Goal: Information Seeking & Learning: Learn about a topic

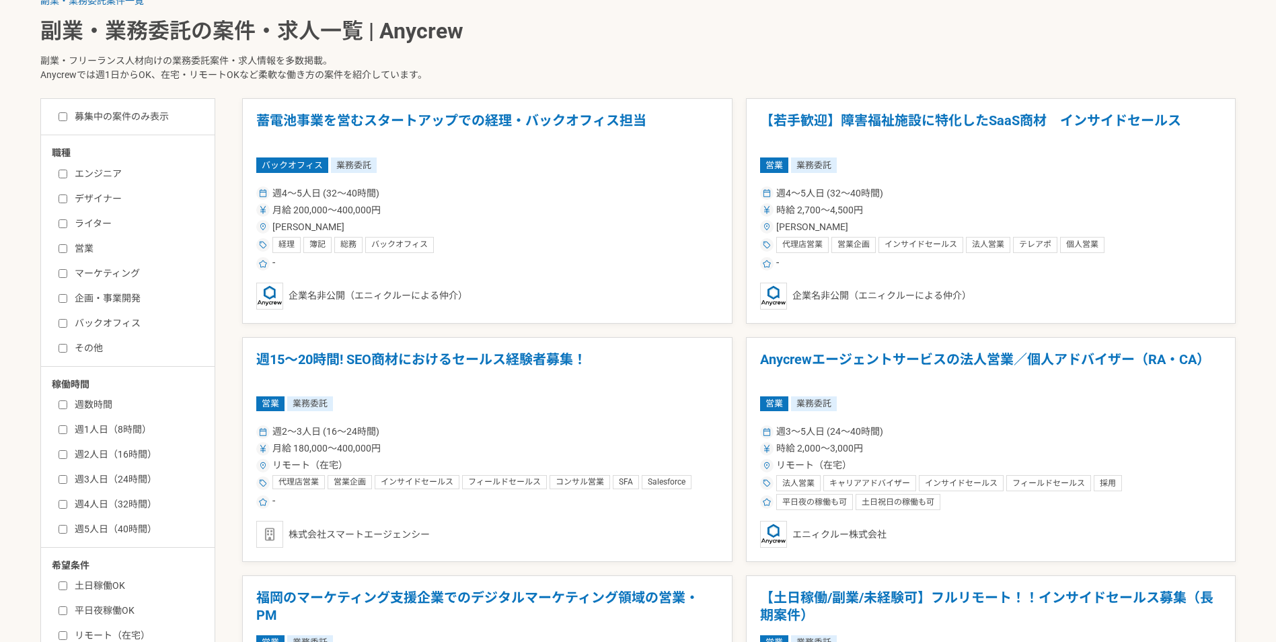
click at [64, 168] on label "エンジニア" at bounding box center [136, 174] width 155 height 14
click at [64, 170] on input "エンジニア" at bounding box center [63, 174] width 9 height 9
checkbox input "true"
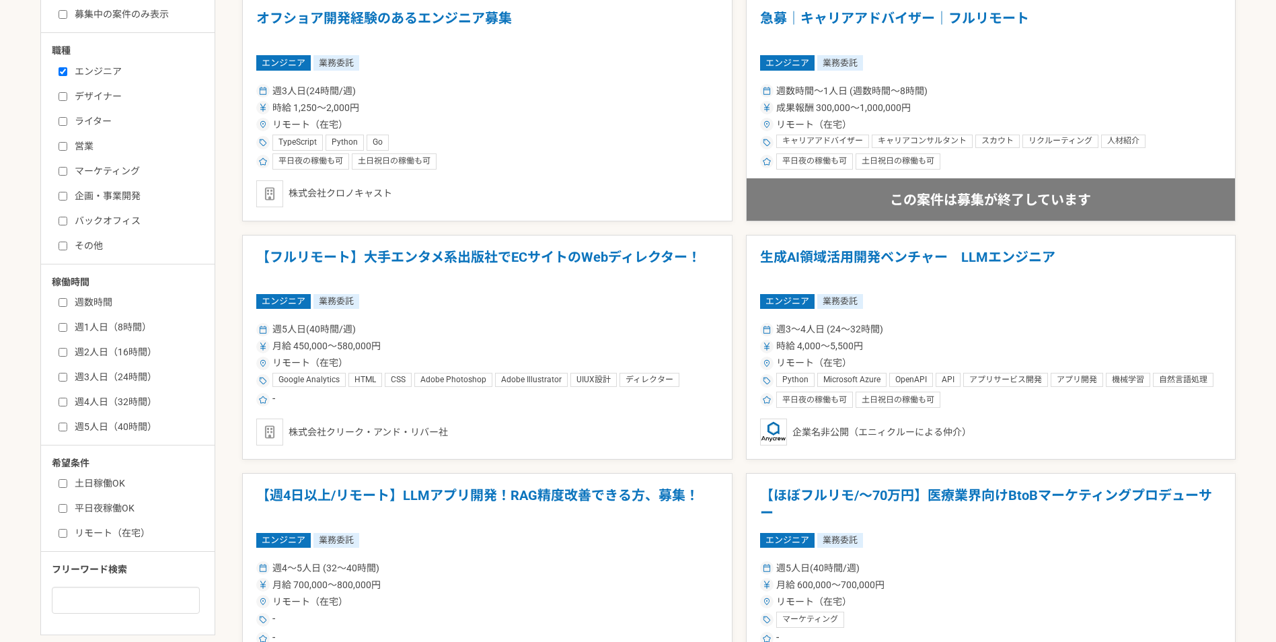
scroll to position [471, 0]
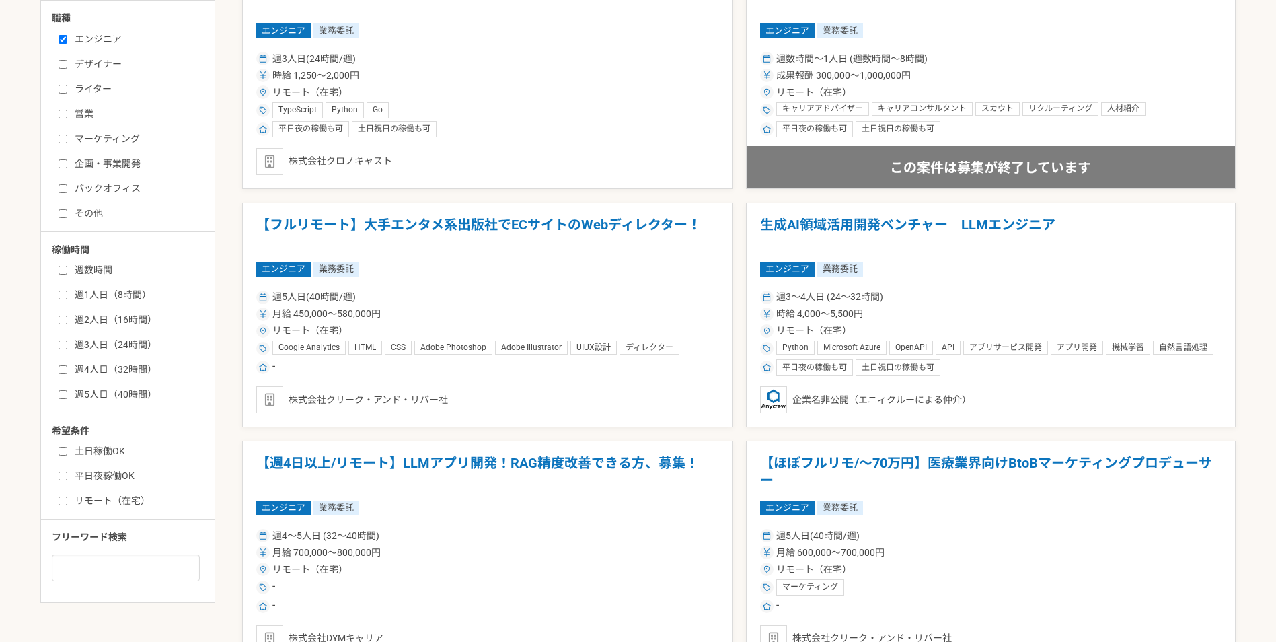
click at [61, 449] on input "土日稼働OK" at bounding box center [63, 451] width 9 height 9
checkbox input "true"
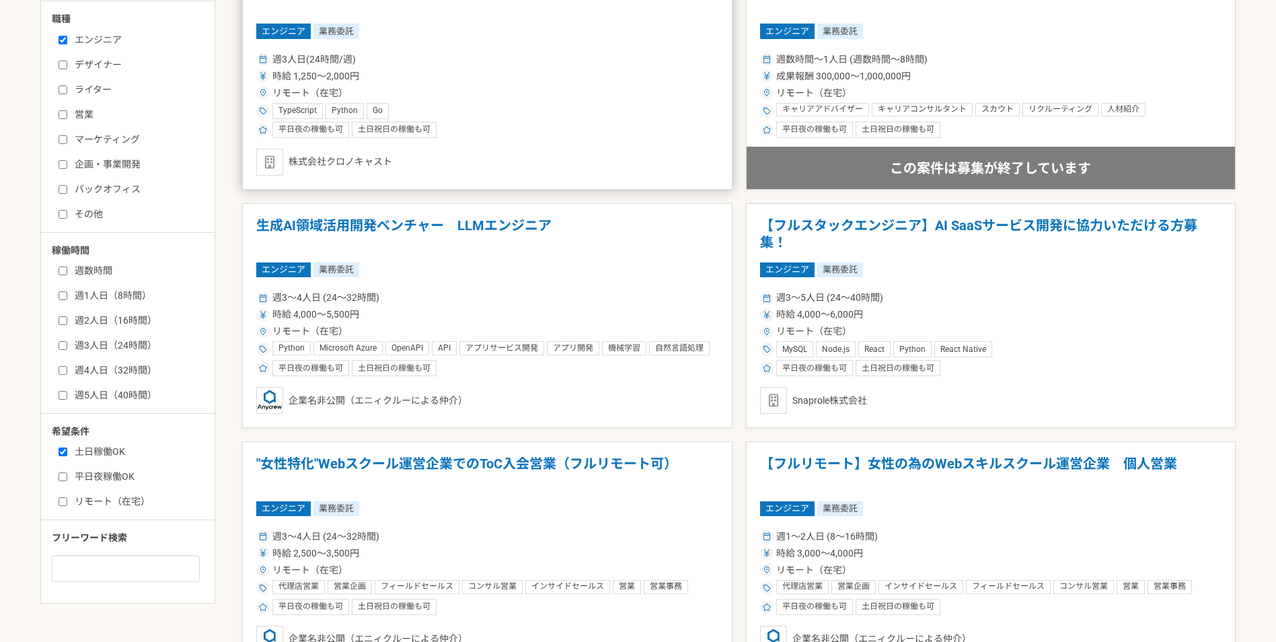
scroll to position [471, 0]
click at [508, 131] on div "平日夜の稼働も可 土日祝日の稼働も可" at bounding box center [487, 129] width 462 height 16
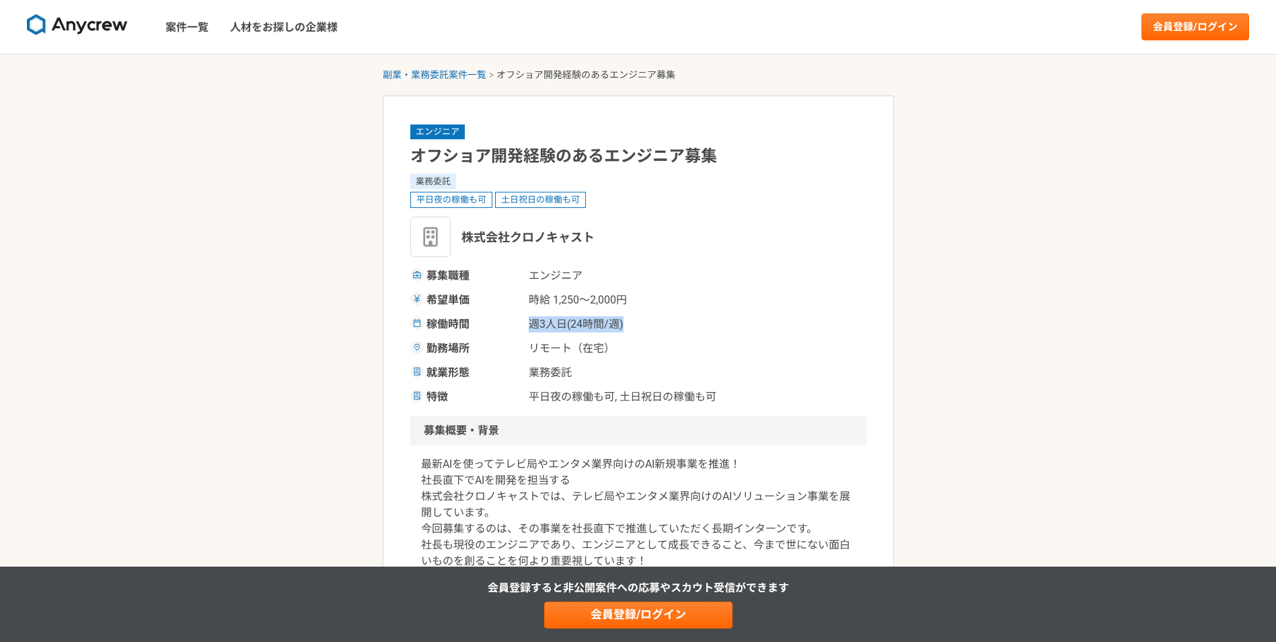
drag, startPoint x: 532, startPoint y: 322, endPoint x: 637, endPoint y: 322, distance: 105.0
click at [637, 322] on span "週3人日(24時間/週)" at bounding box center [596, 324] width 135 height 16
drag, startPoint x: 637, startPoint y: 322, endPoint x: 635, endPoint y: 347, distance: 24.4
click at [635, 346] on span "リモート（在宅）" at bounding box center [596, 348] width 135 height 16
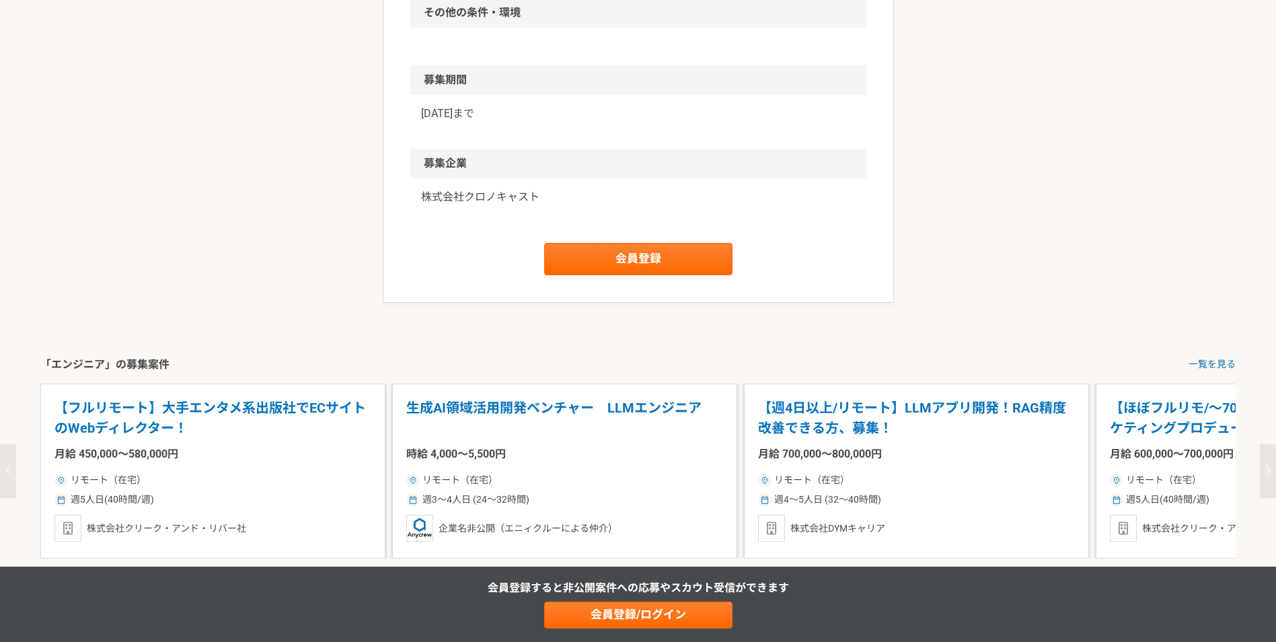
scroll to position [1144, 0]
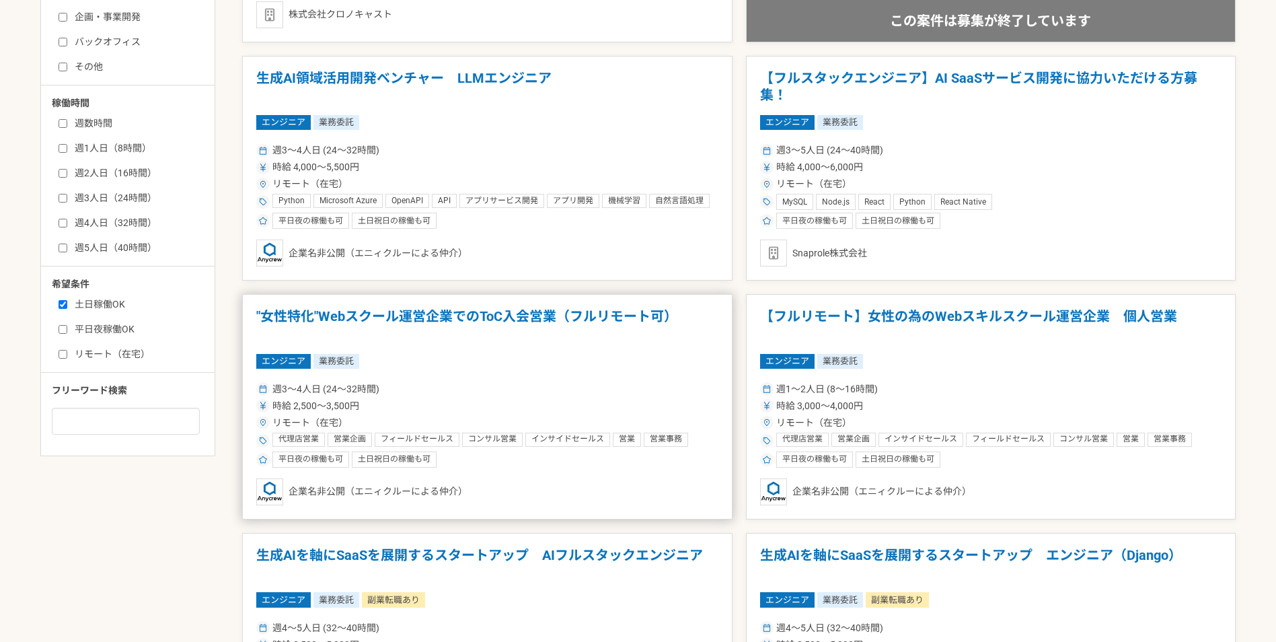
scroll to position [606, 0]
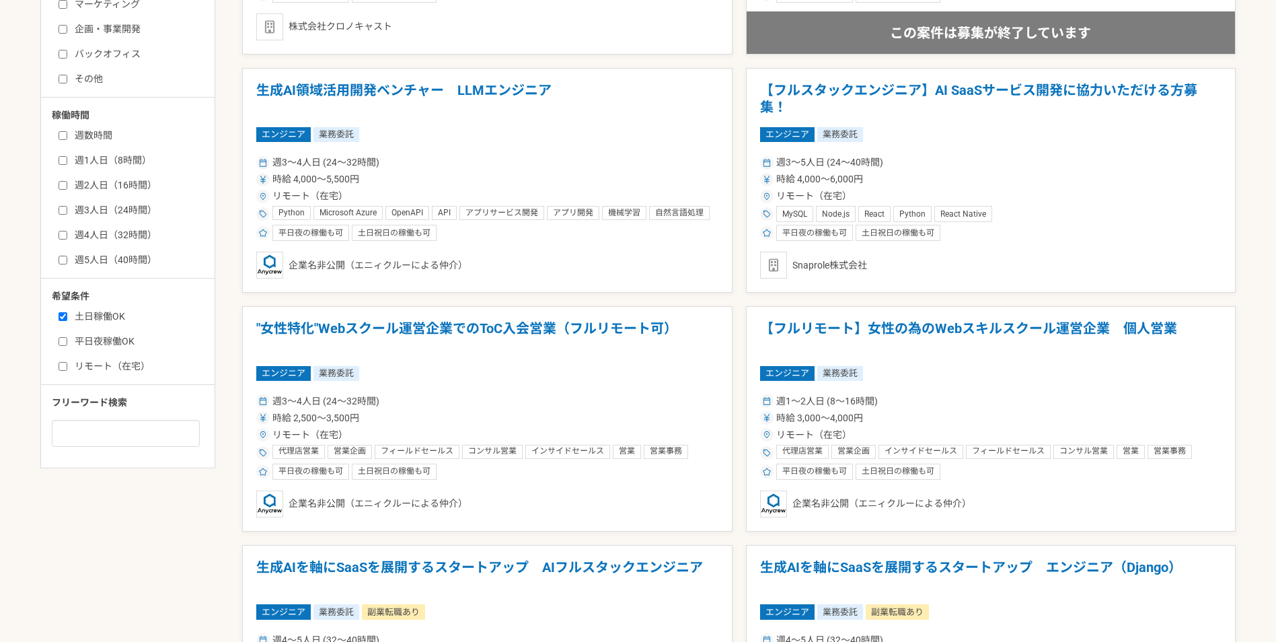
click at [110, 211] on label "週3人日（24時間）" at bounding box center [136, 210] width 155 height 14
click at [67, 211] on input "週3人日（24時間）" at bounding box center [63, 210] width 9 height 9
checkbox input "true"
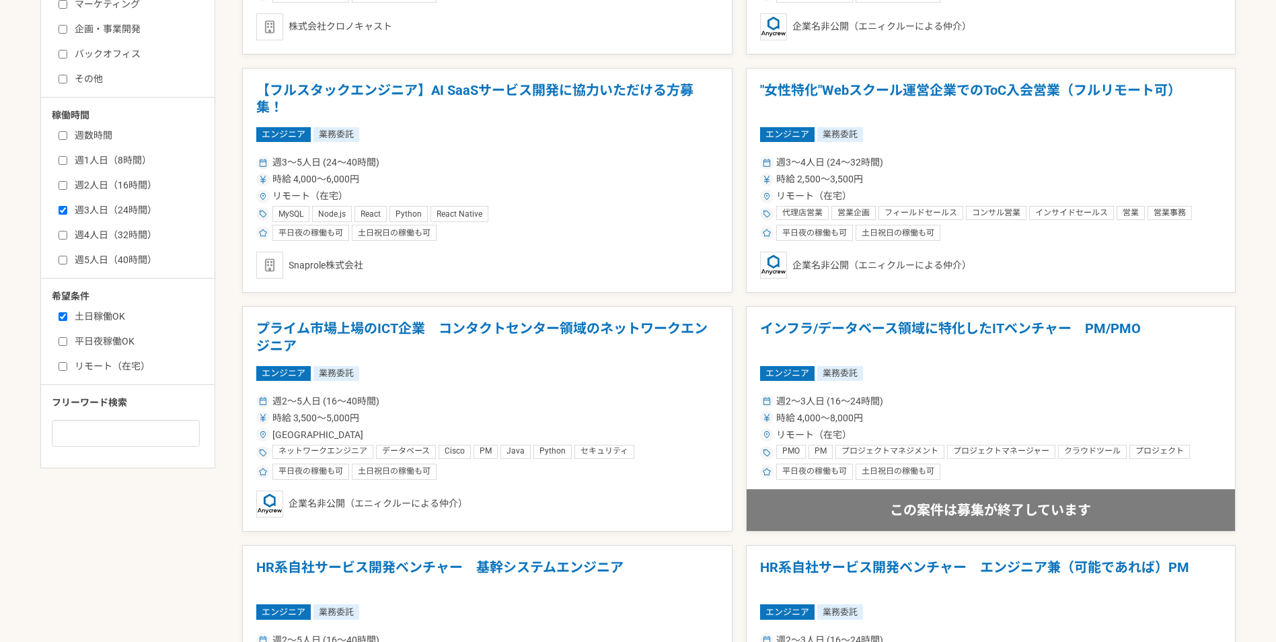
click at [66, 186] on input "週2人日（16時間）" at bounding box center [63, 185] width 9 height 9
checkbox input "true"
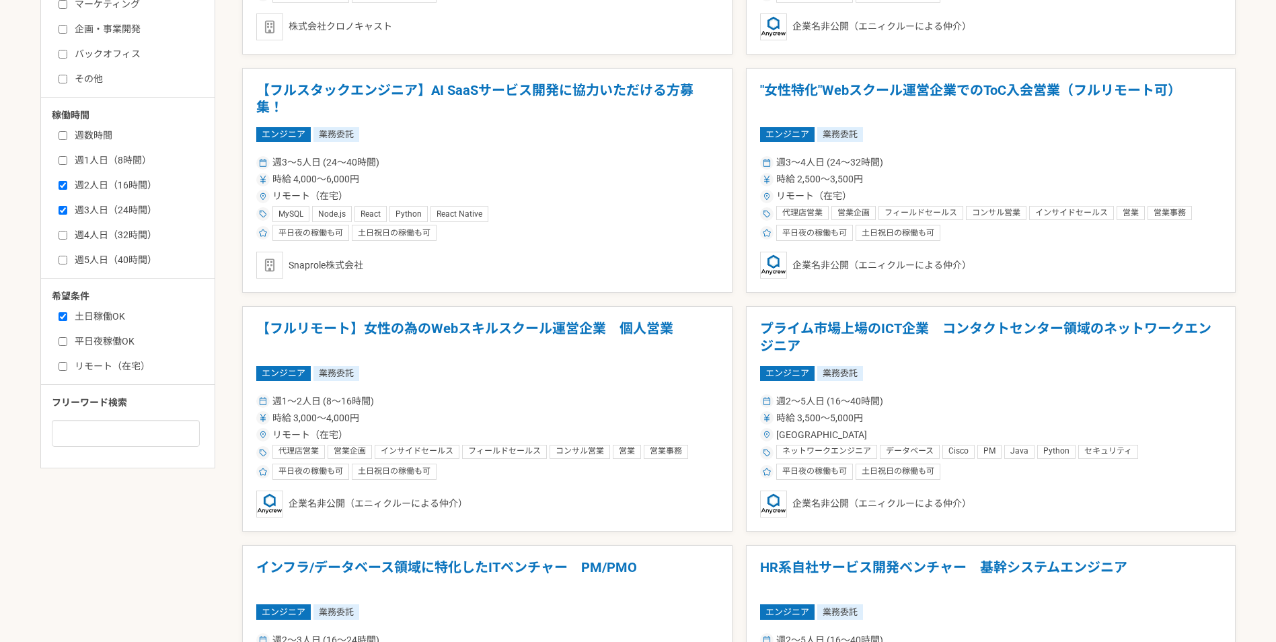
click at [67, 157] on input "週1人日（8時間）" at bounding box center [63, 160] width 9 height 9
checkbox input "true"
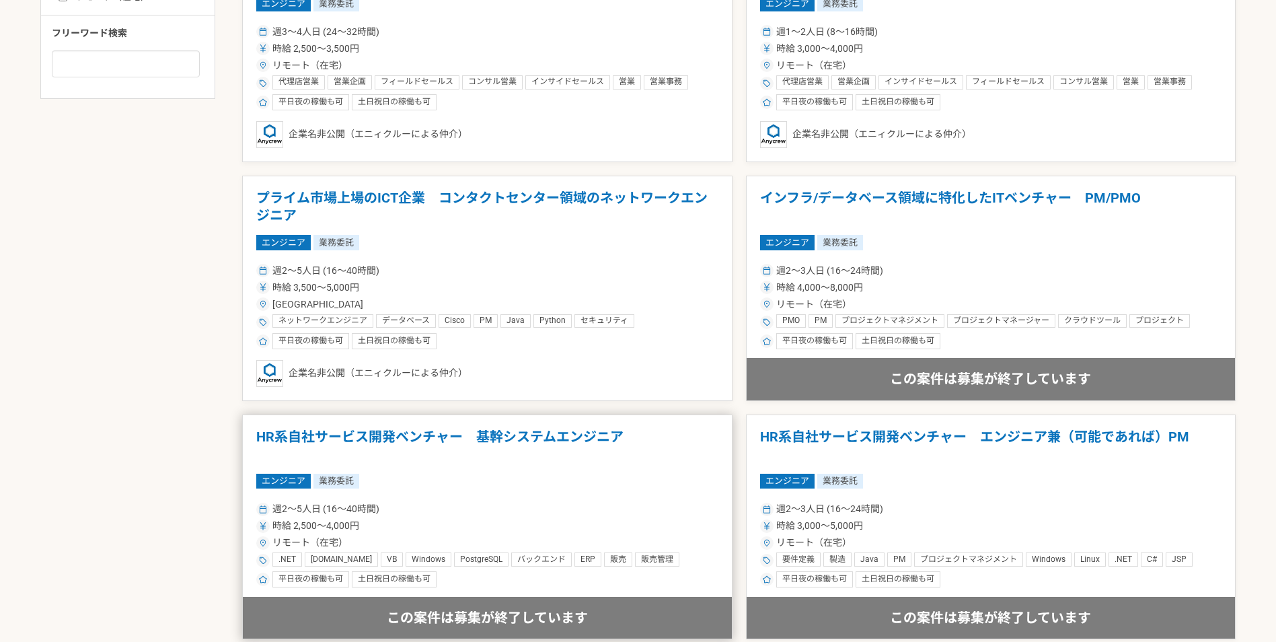
scroll to position [1143, 0]
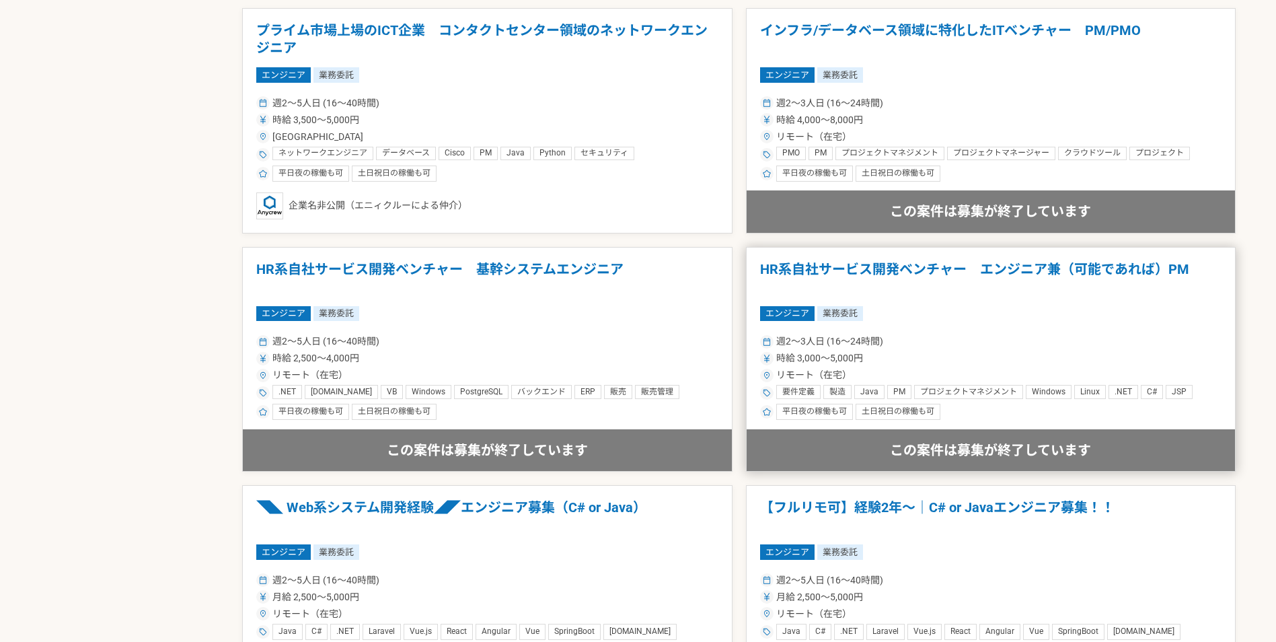
click at [888, 351] on div "週2〜3人日 (16〜24時間) 時給 3,000〜5,000円 リモート（在宅） 要件定義 製造 Java PM プロジェクトマネジメント Windows …" at bounding box center [991, 376] width 462 height 88
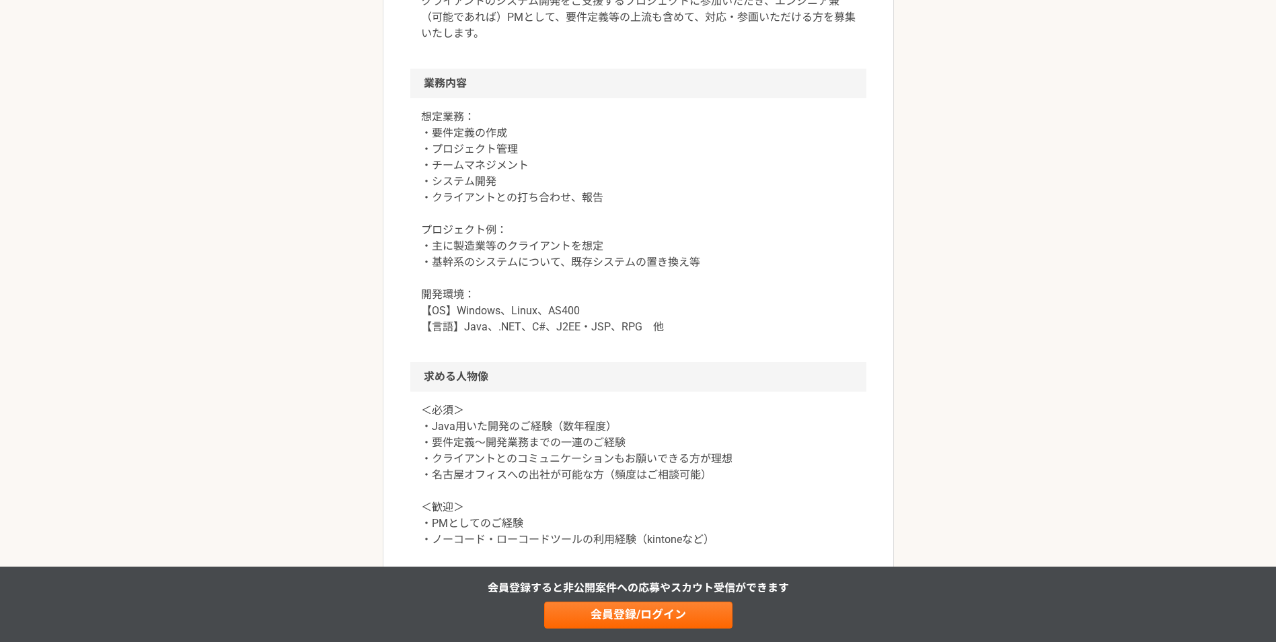
scroll to position [673, 0]
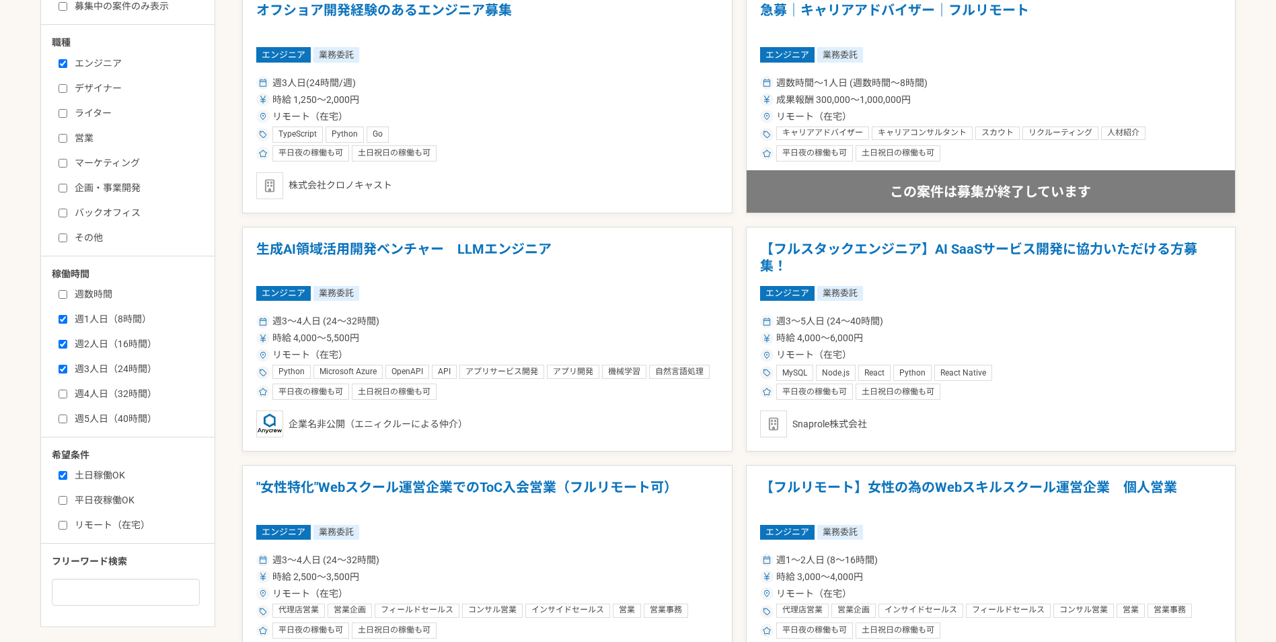
scroll to position [538, 0]
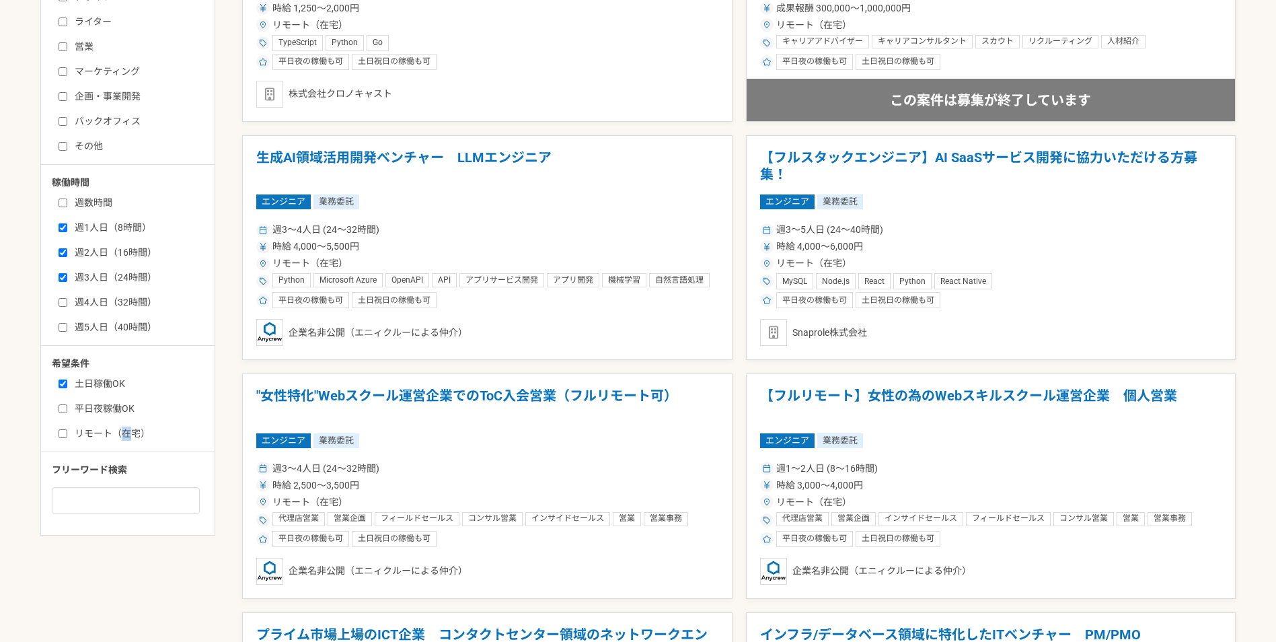
click at [125, 431] on label "リモート（在宅）" at bounding box center [136, 434] width 155 height 14
click at [68, 433] on label "リモート（在宅）" at bounding box center [136, 434] width 155 height 14
click at [67, 433] on input "リモート（在宅）" at bounding box center [63, 433] width 9 height 9
checkbox input "true"
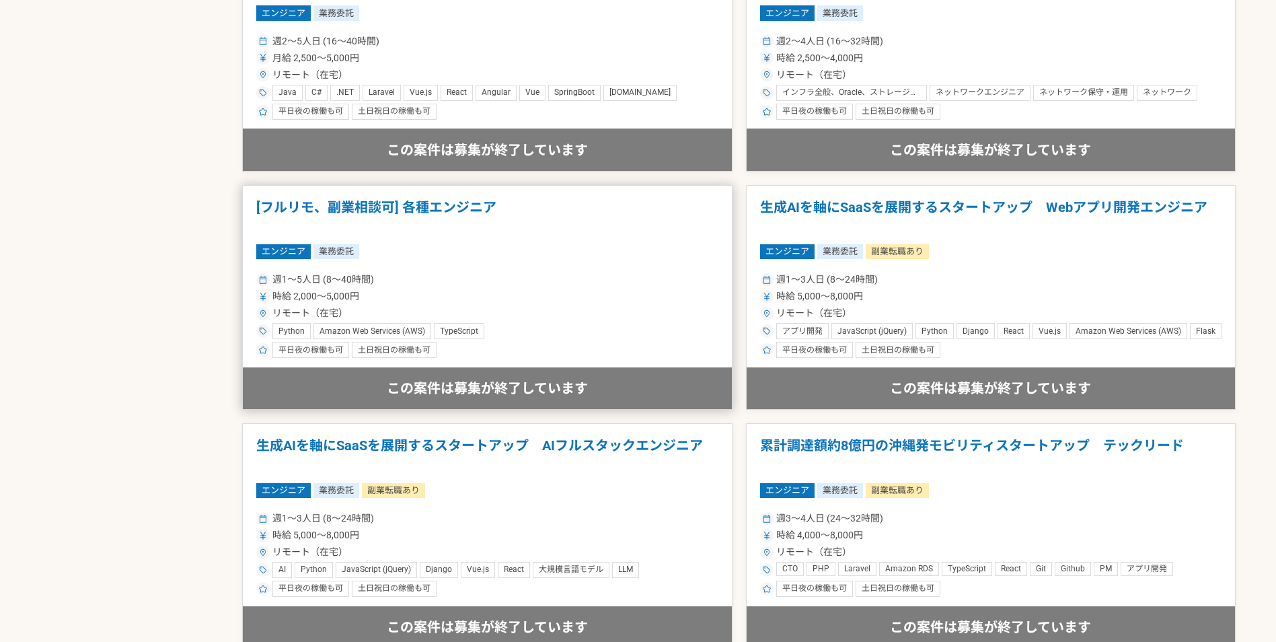
scroll to position [1682, 0]
click at [579, 329] on div "Python Amazon Web Services (AWS) TypeScript" at bounding box center [487, 330] width 462 height 16
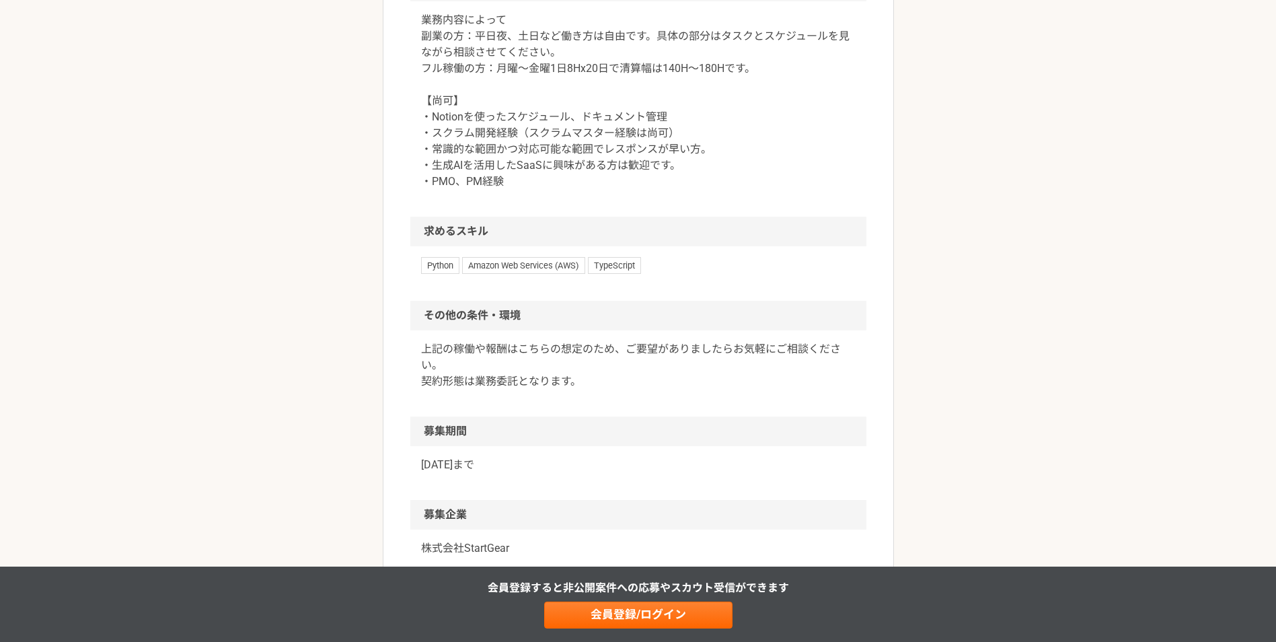
scroll to position [1009, 0]
click at [423, 270] on span "Python" at bounding box center [440, 262] width 38 height 16
click at [468, 270] on span "Amazon Web Services (AWS)" at bounding box center [523, 262] width 123 height 16
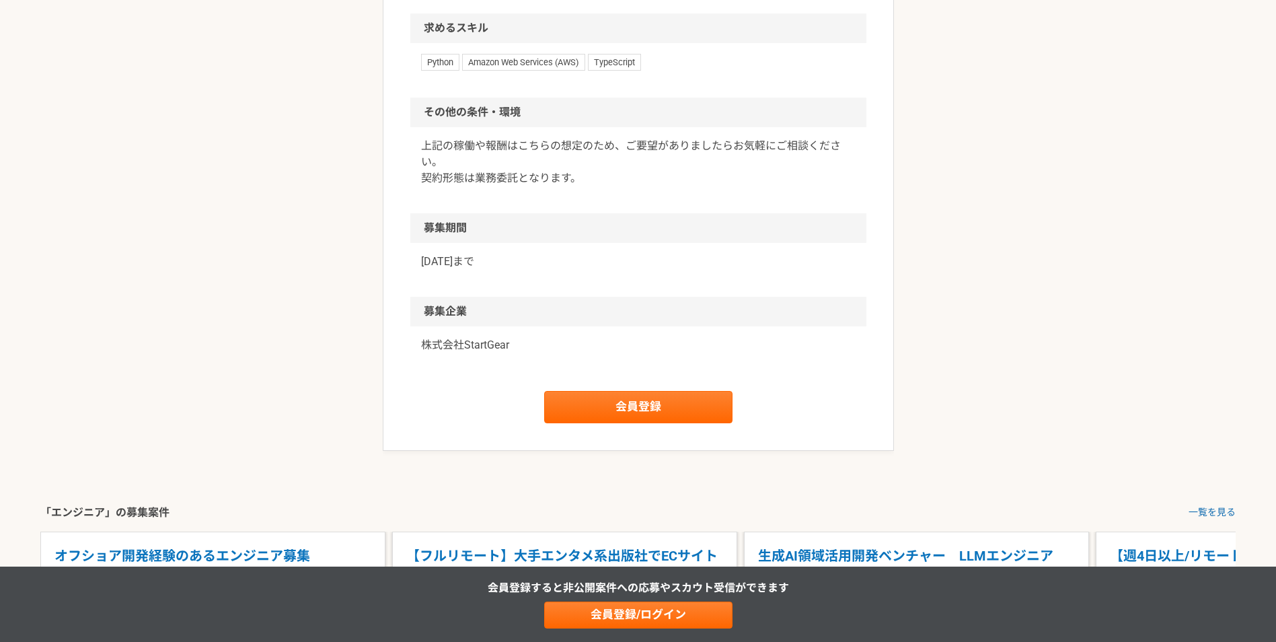
scroll to position [1211, 0]
click at [520, 352] on p "株式会社StartGear" at bounding box center [638, 344] width 435 height 16
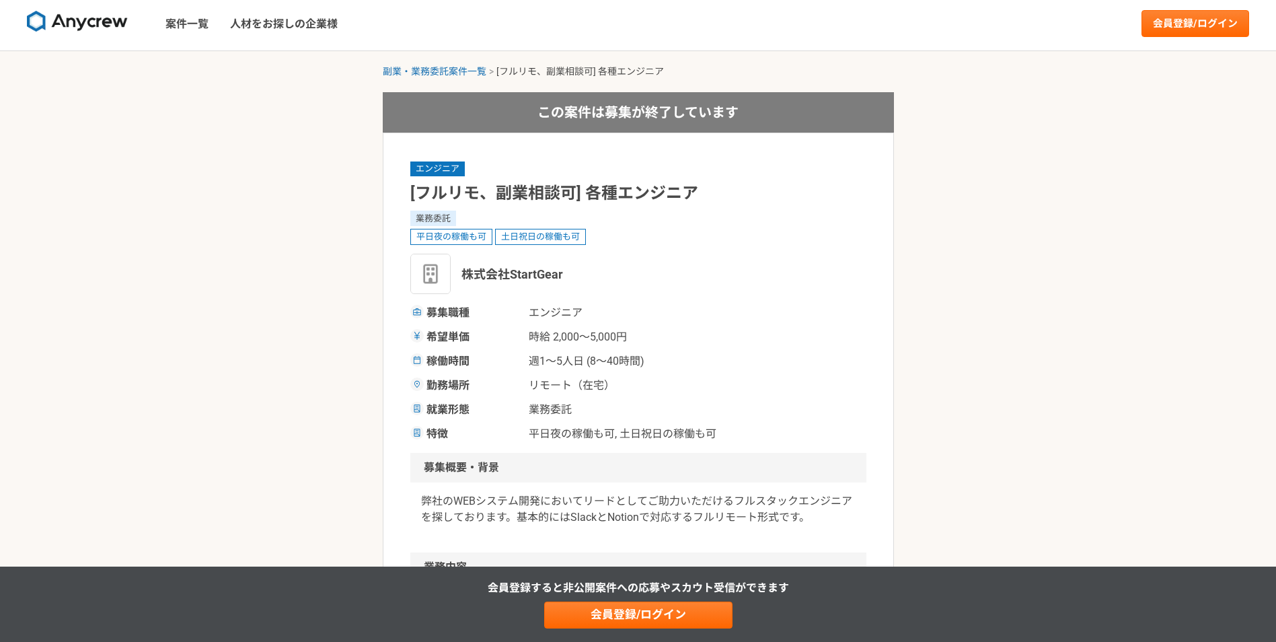
scroll to position [0, 0]
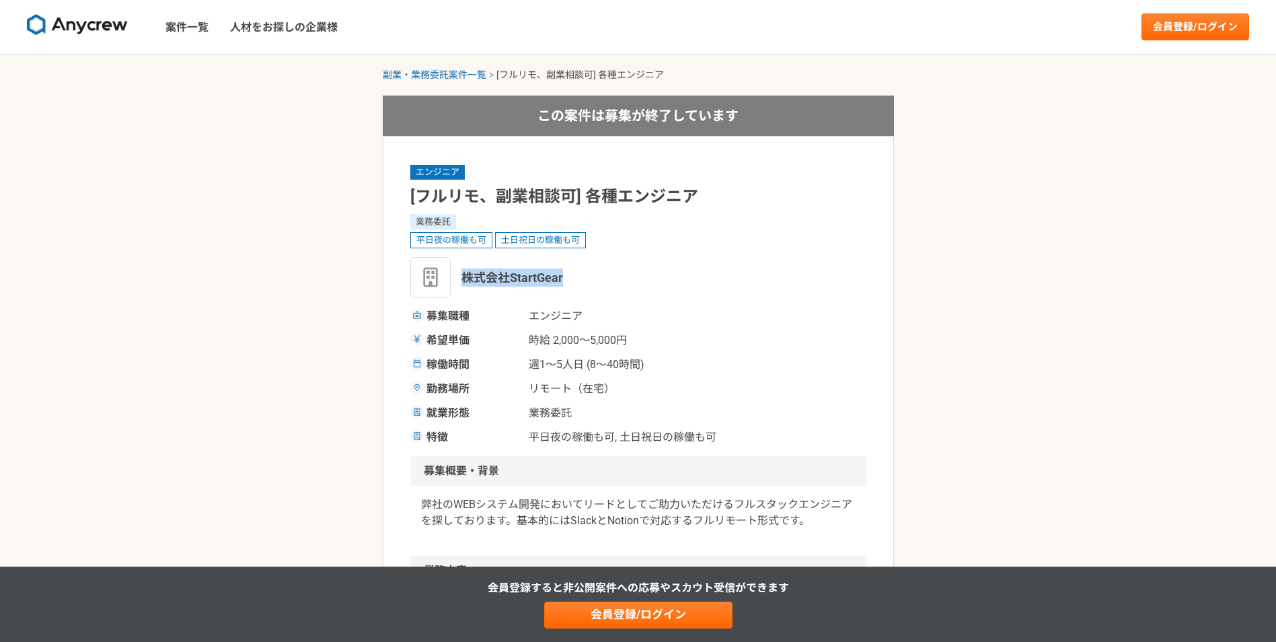
drag, startPoint x: 551, startPoint y: 279, endPoint x: 462, endPoint y: 286, distance: 89.7
click at [462, 286] on div "株式会社StartGear" at bounding box center [638, 277] width 456 height 40
copy span "株式会社StartGear"
click at [822, 253] on div "エンジニア [フルリモ、副業相談可] 各種エンジニア 業務委託 平日夜の稼働も可 土日祝日の稼働も可 株式会社StartGear 募集職種 エンジニア 希望単…" at bounding box center [638, 305] width 456 height 282
